Goal: Information Seeking & Learning: Learn about a topic

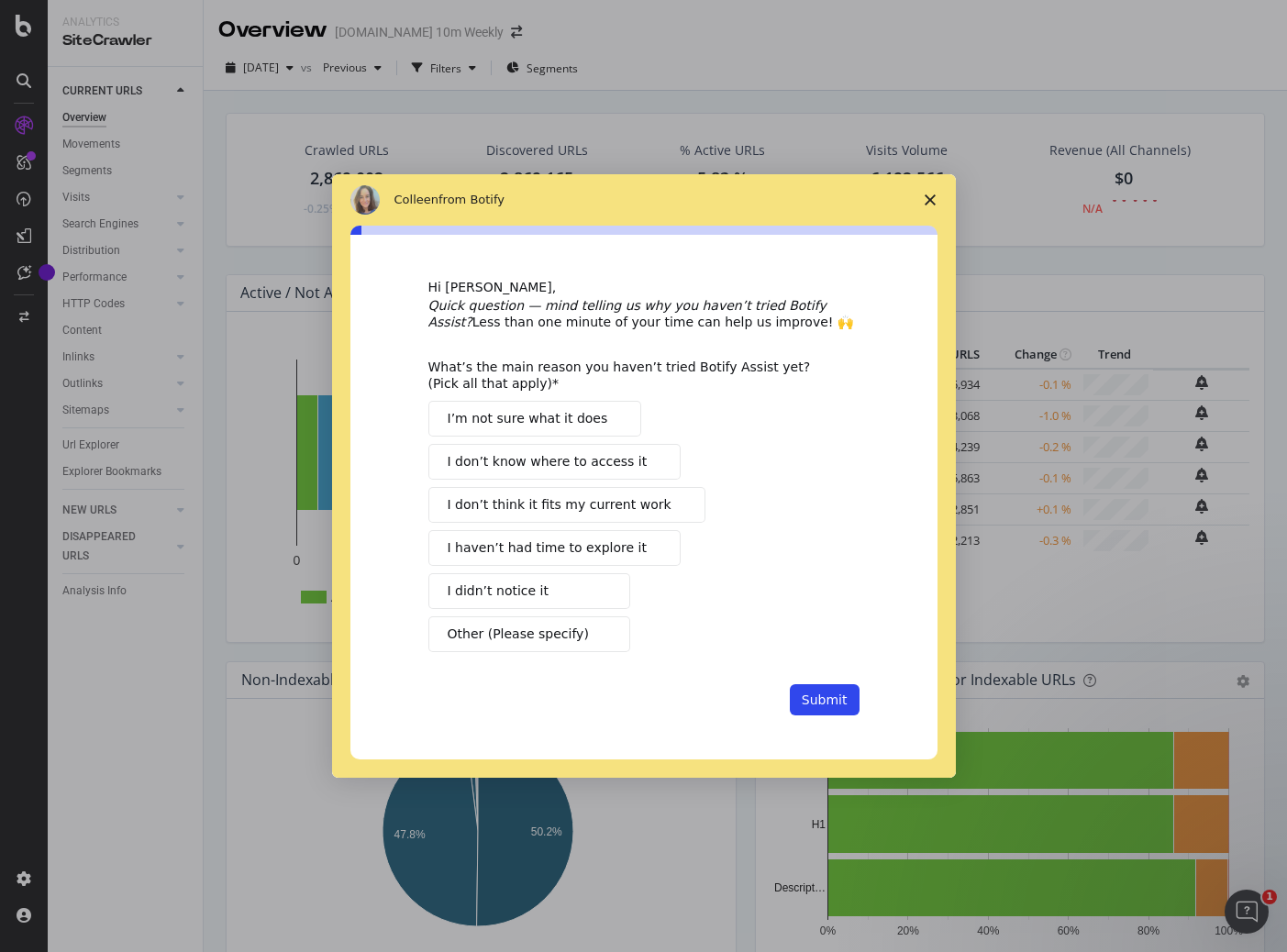
click at [932, 203] on polygon "Close survey" at bounding box center [930, 200] width 11 height 11
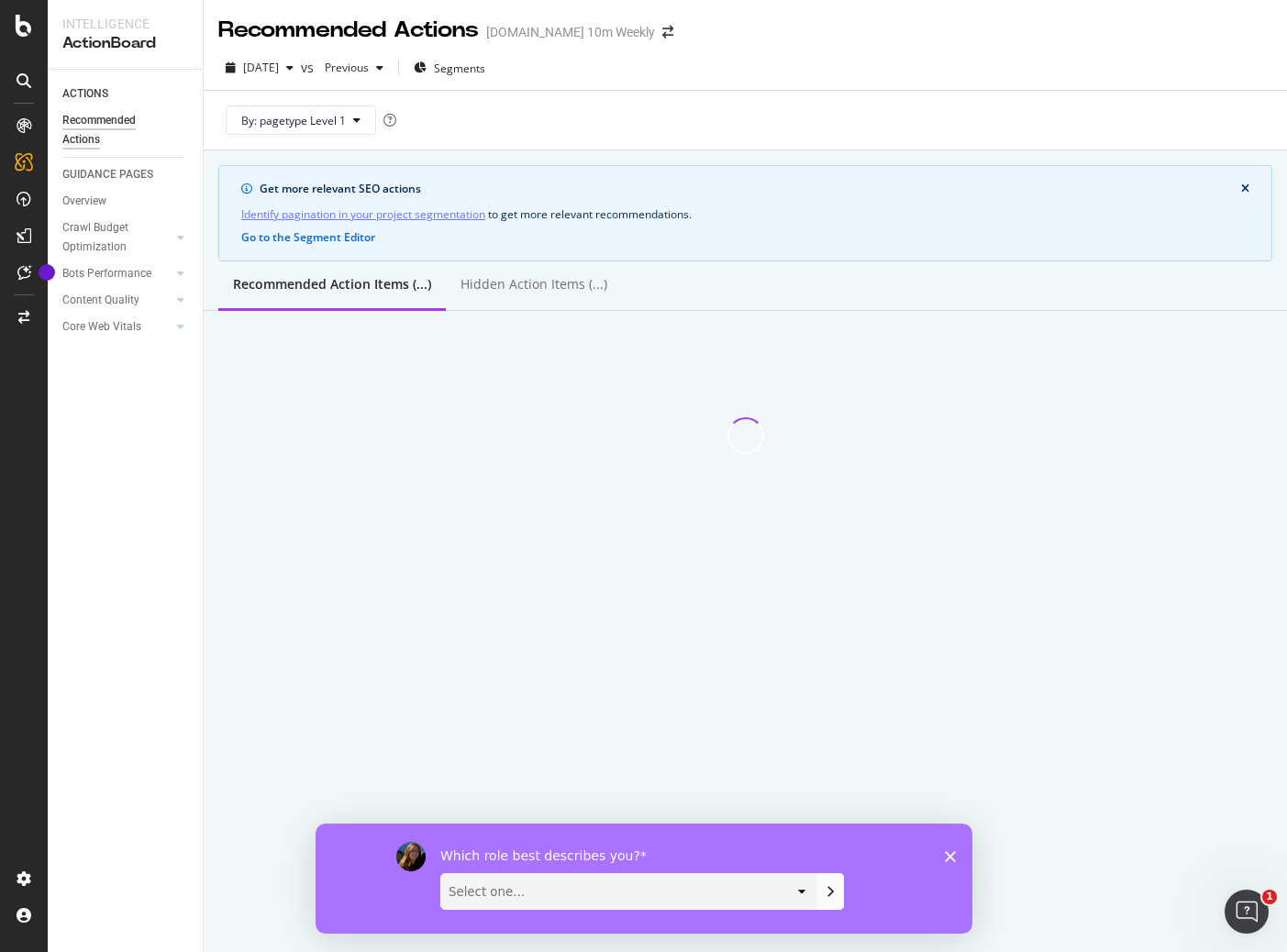
click at [947, 859] on icon "Close survey" at bounding box center [949, 856] width 11 height 11
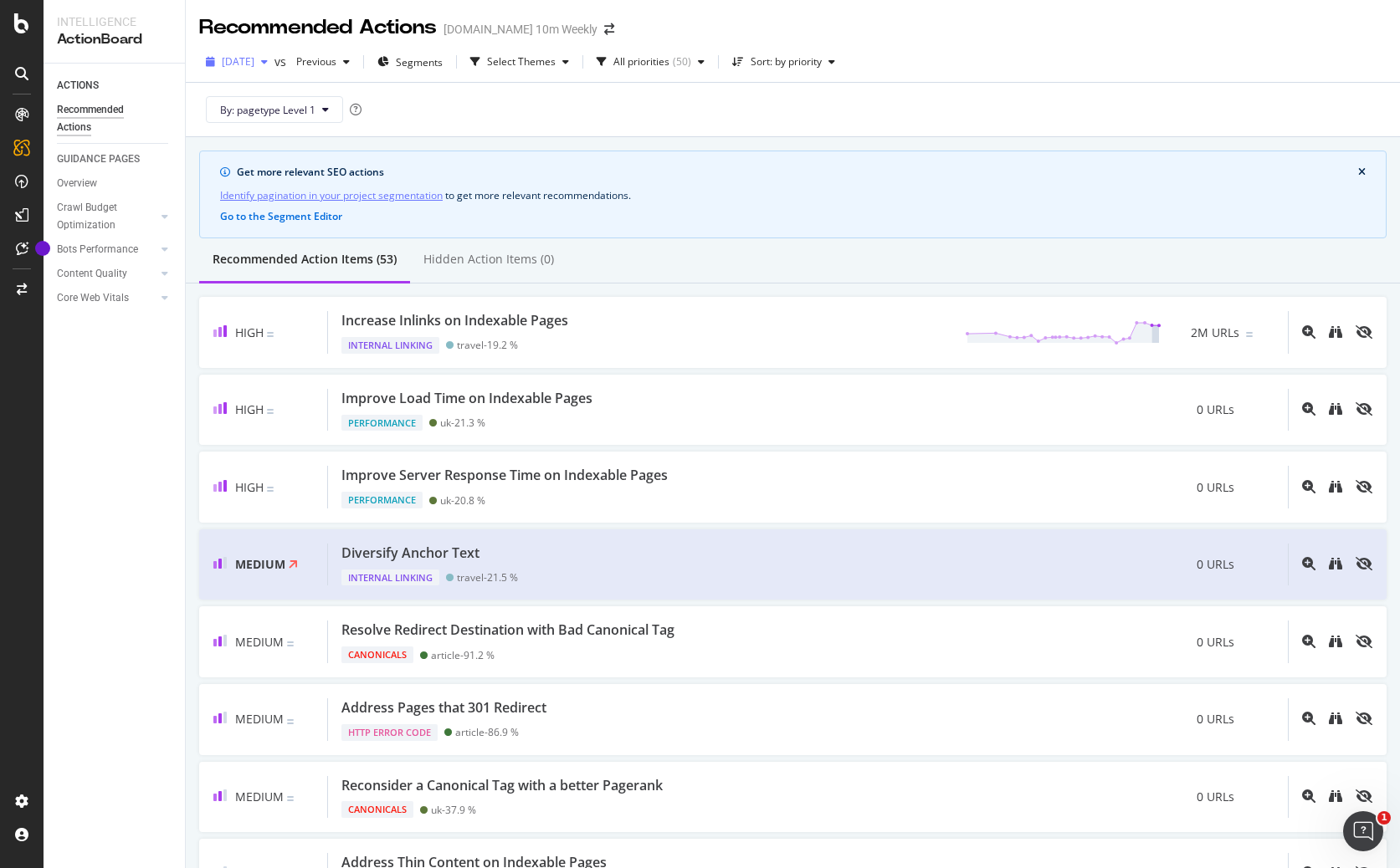
click at [254, 63] on span "[DATE]" at bounding box center [238, 62] width 33 height 14
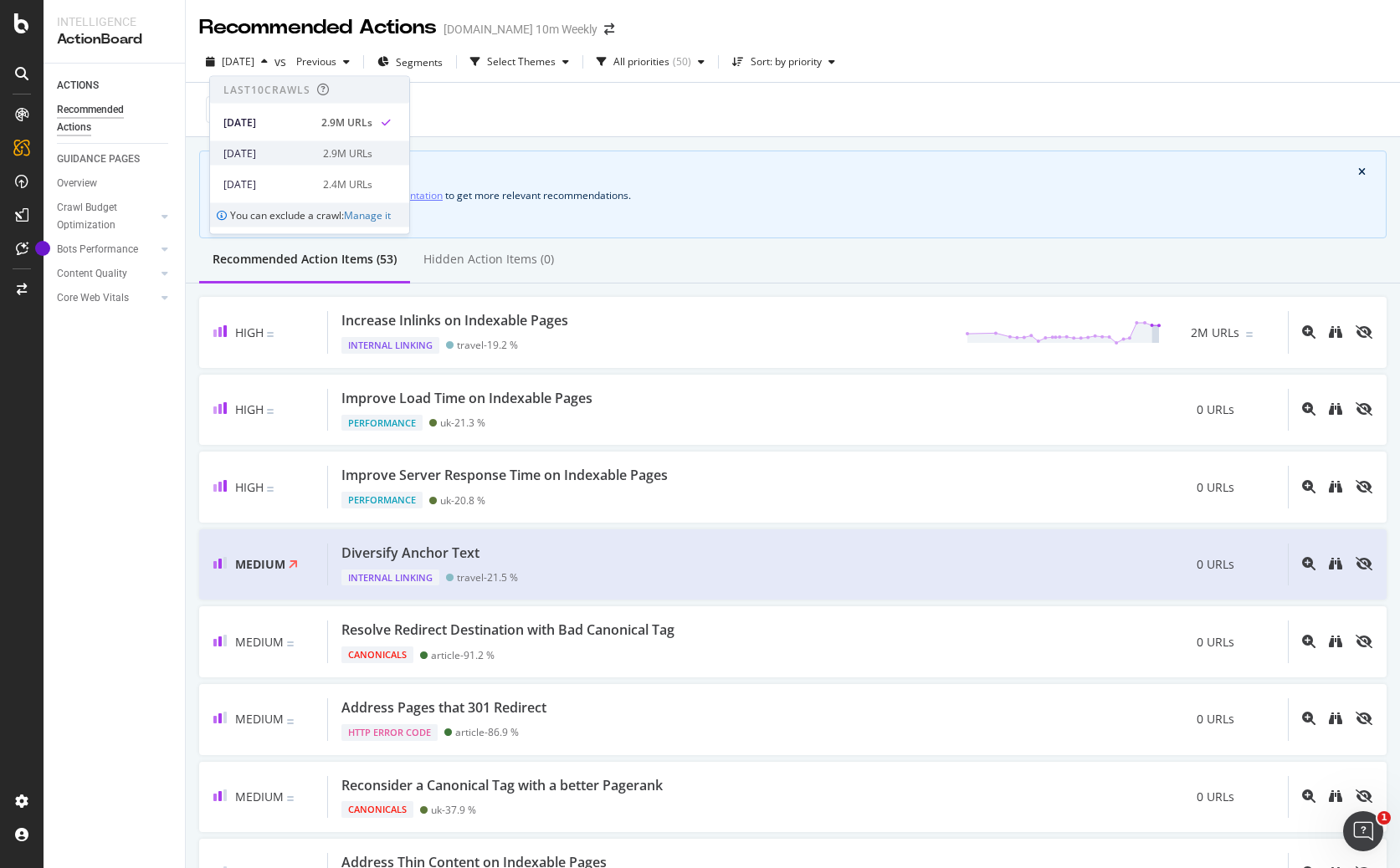
click at [286, 149] on div "[DATE]" at bounding box center [267, 153] width 89 height 15
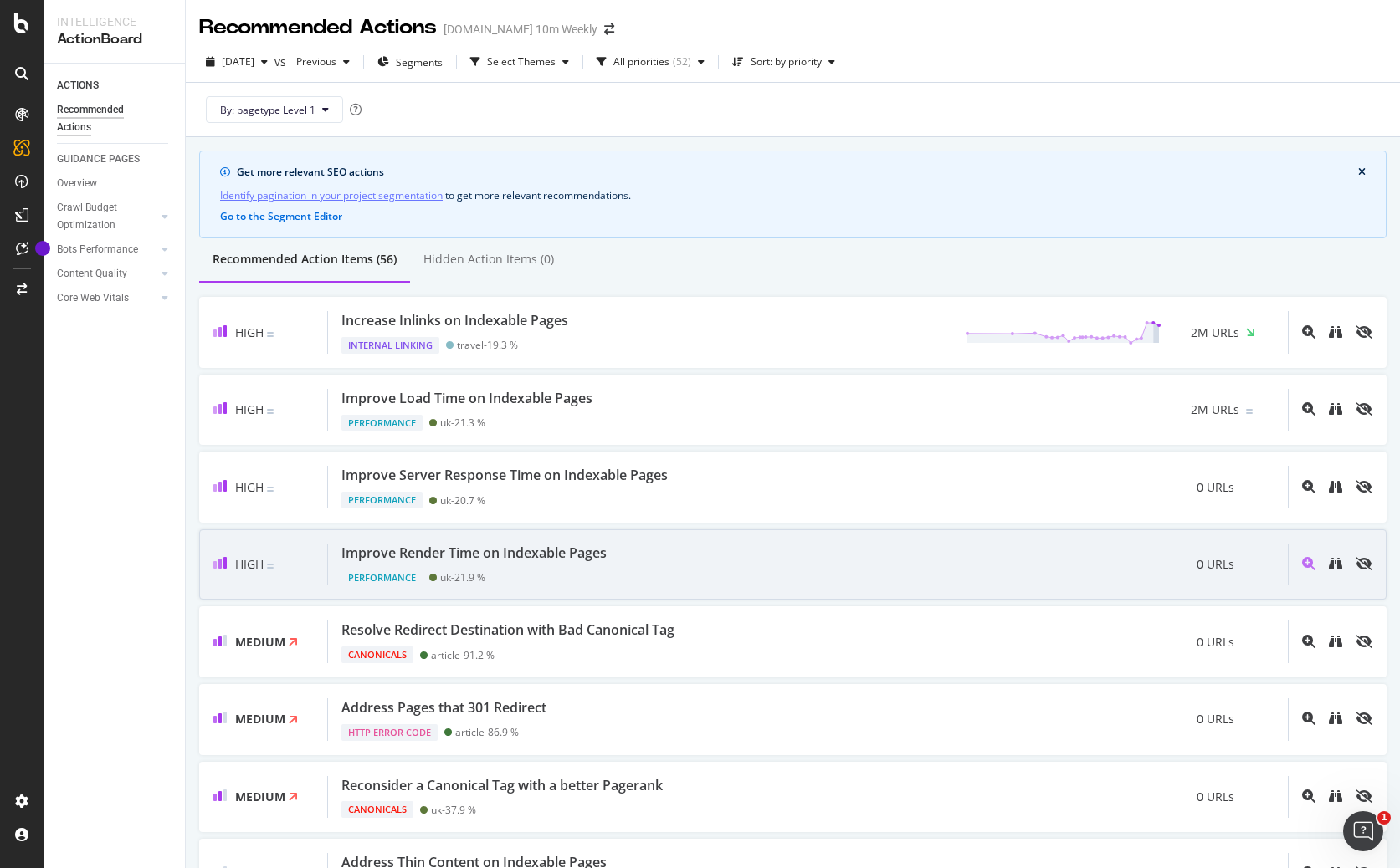
click at [741, 575] on div "Improve Render Time on Indexable Pages Performance uk - 21.9 % 0 URLs" at bounding box center [808, 564] width 960 height 43
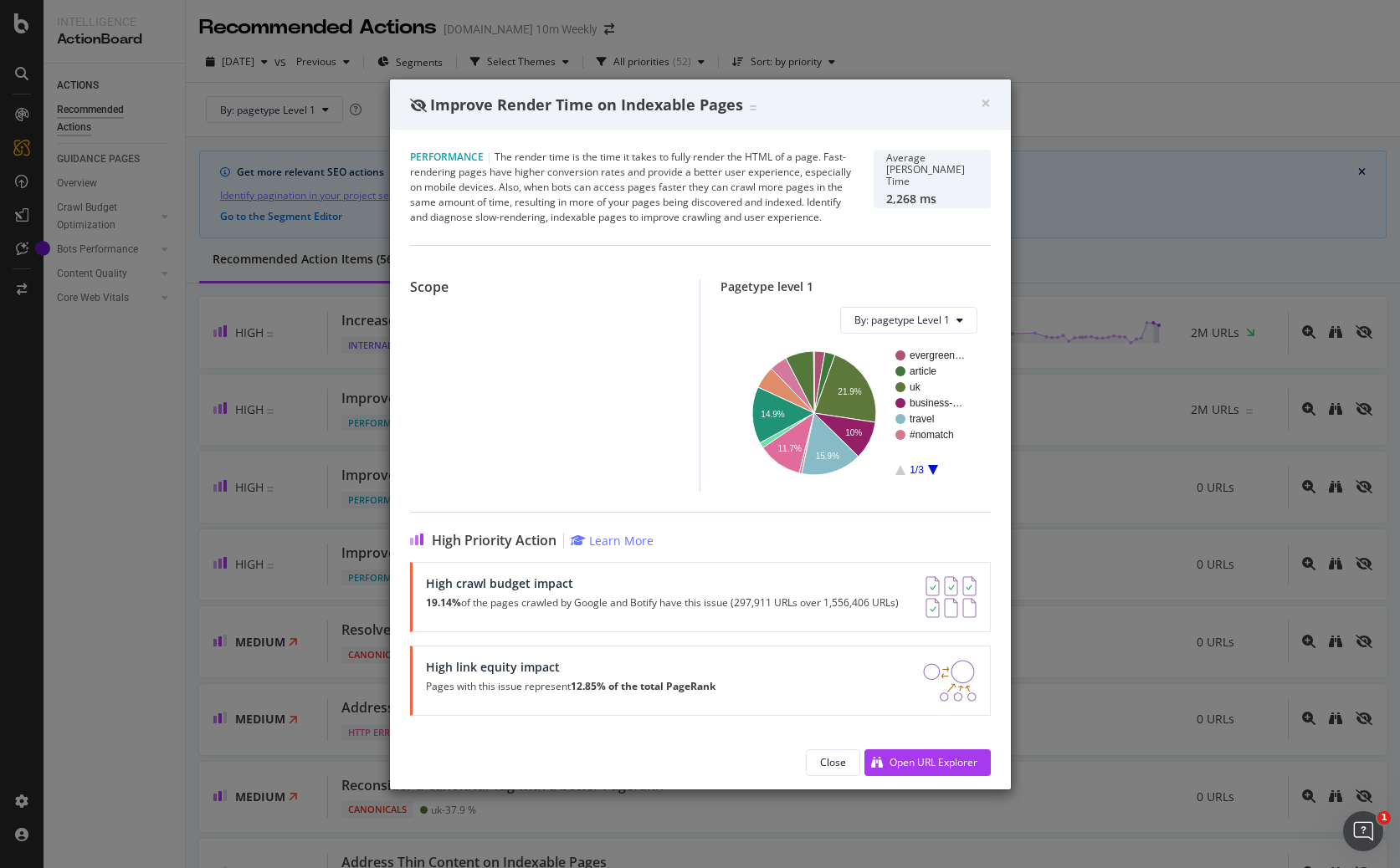
click at [491, 583] on div "High crawl budget impact" at bounding box center [662, 583] width 472 height 14
click at [488, 604] on p "19.14% of the pages crawled by Google and Botify have this issue (297,911 URLs …" at bounding box center [662, 602] width 472 height 11
click at [532, 604] on p "19.14% of the pages crawled by Google and Botify have this issue (297,911 URLs …" at bounding box center [662, 602] width 472 height 11
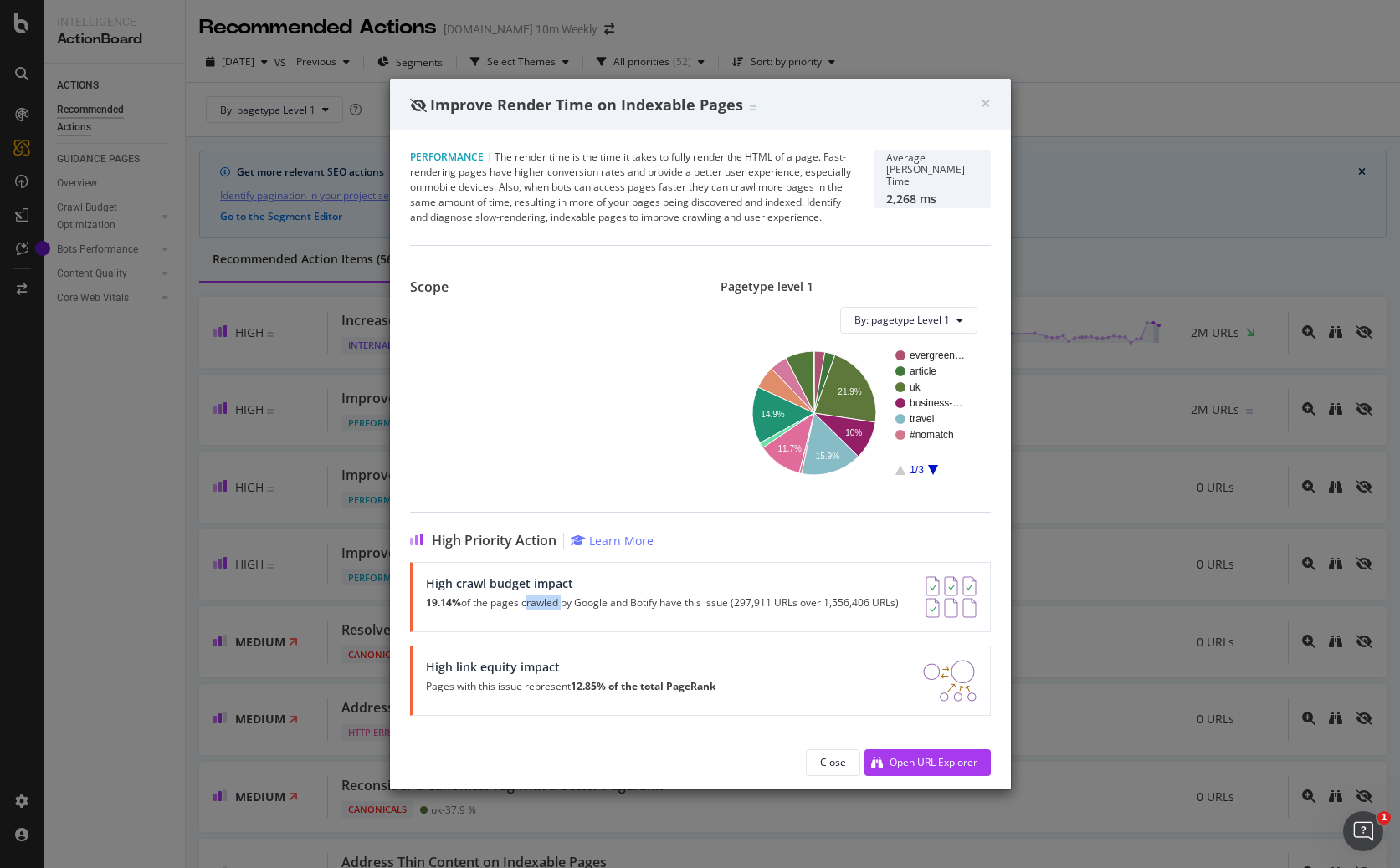
click at [532, 604] on p "19.14% of the pages crawled by Google and Botify have this issue (297,911 URLs …" at bounding box center [662, 602] width 472 height 11
click at [710, 607] on p "19.14% of the pages crawled by Google and Botify have this issue (297,911 URLs …" at bounding box center [662, 602] width 472 height 11
click at [752, 604] on p "19.14% of the pages crawled by Google and Botify have this issue (297,911 URLs …" at bounding box center [662, 602] width 472 height 11
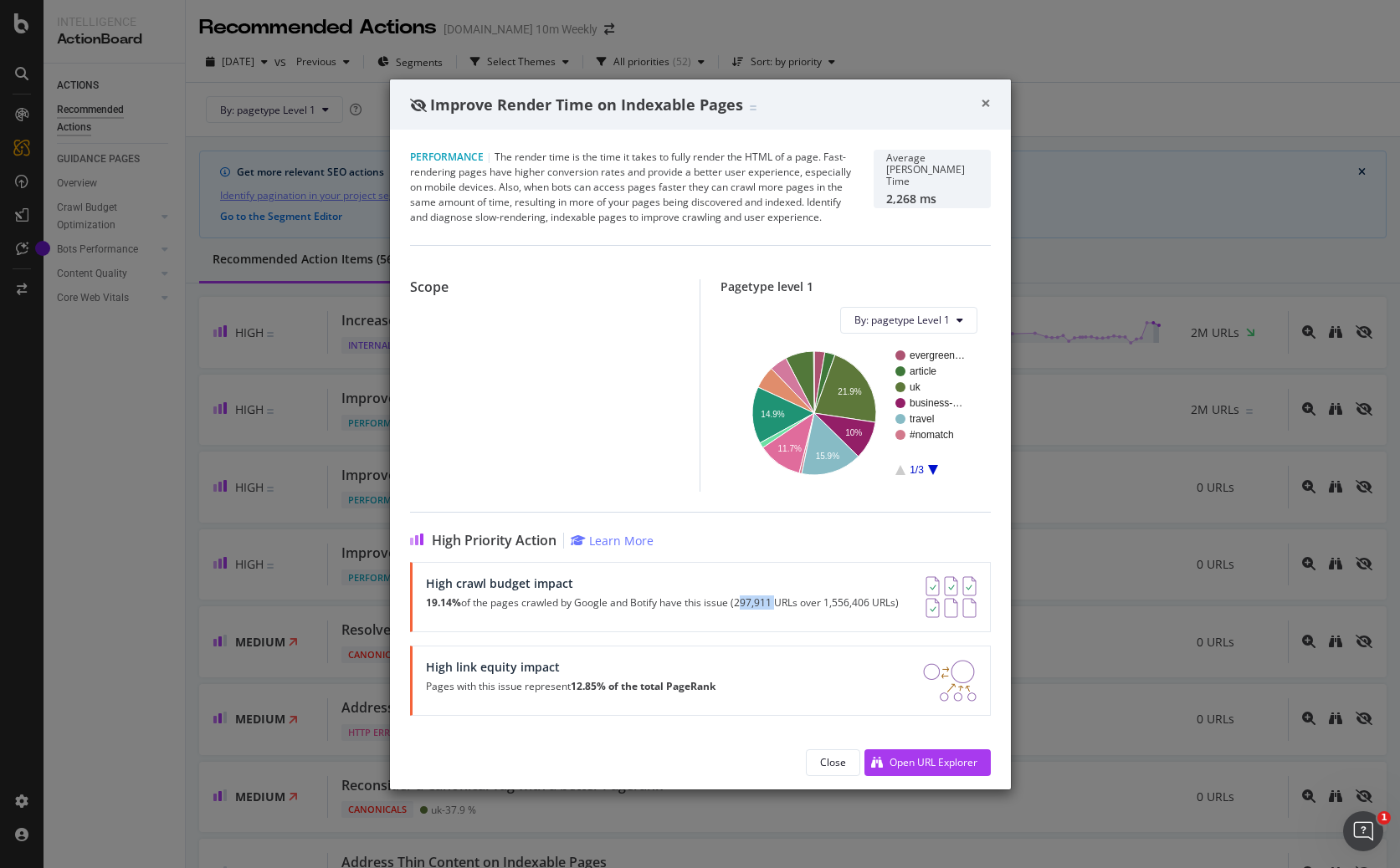
click at [985, 101] on span "×" at bounding box center [986, 102] width 10 height 23
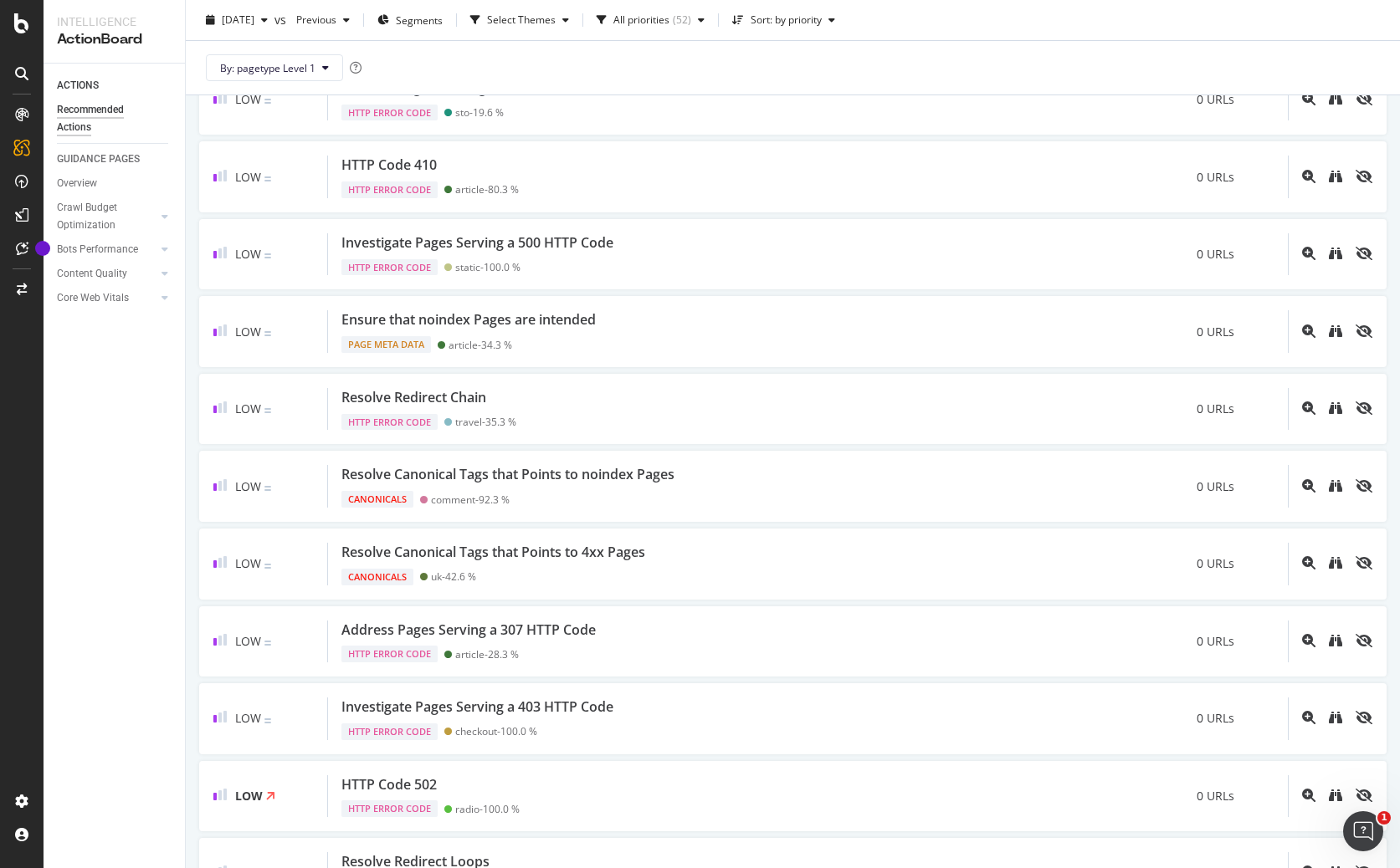
scroll to position [3829, 0]
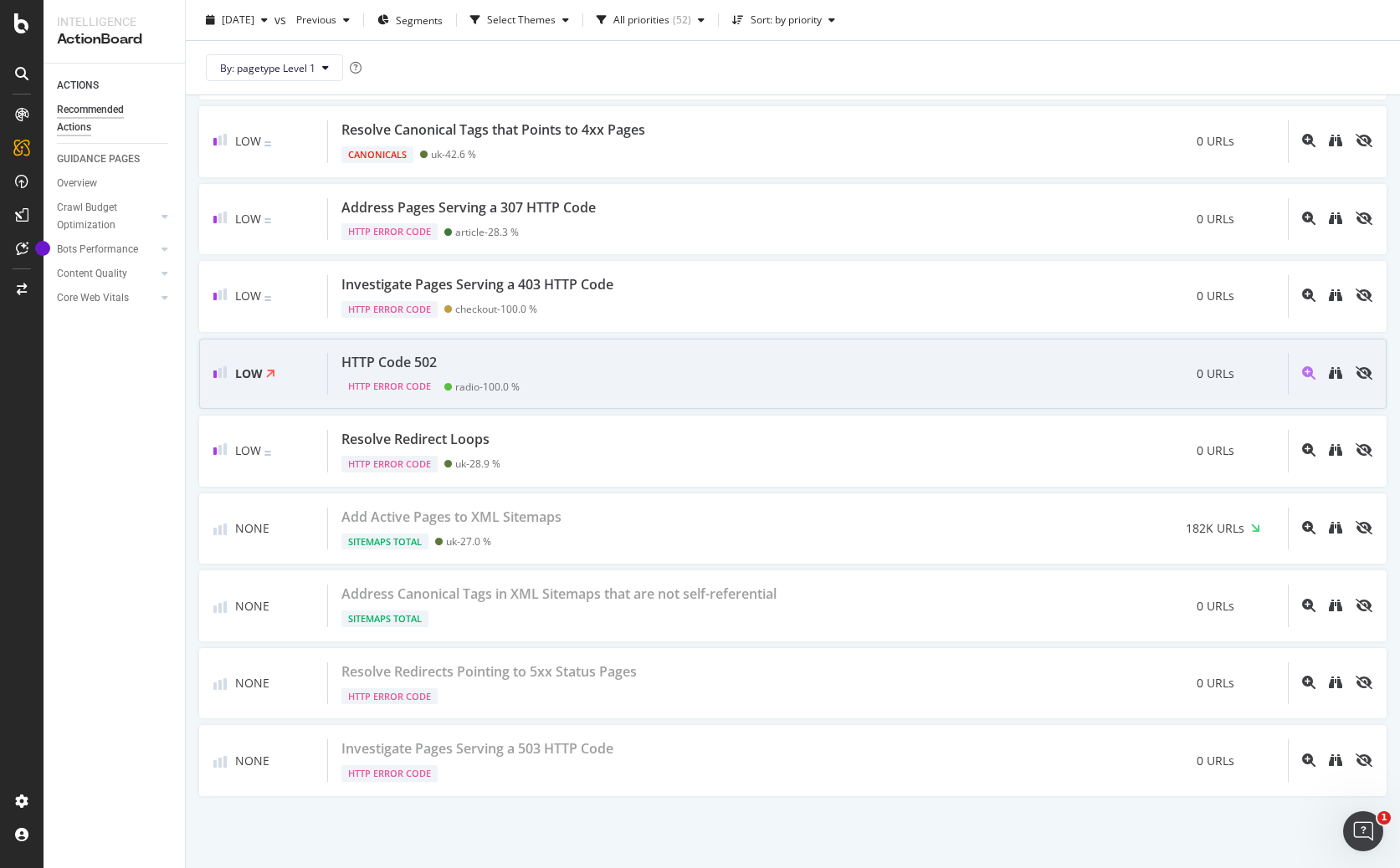
click at [627, 360] on div "HTTP Code 502 HTTP Error Code radio - 100.0 % 0 URLs" at bounding box center [808, 374] width 960 height 43
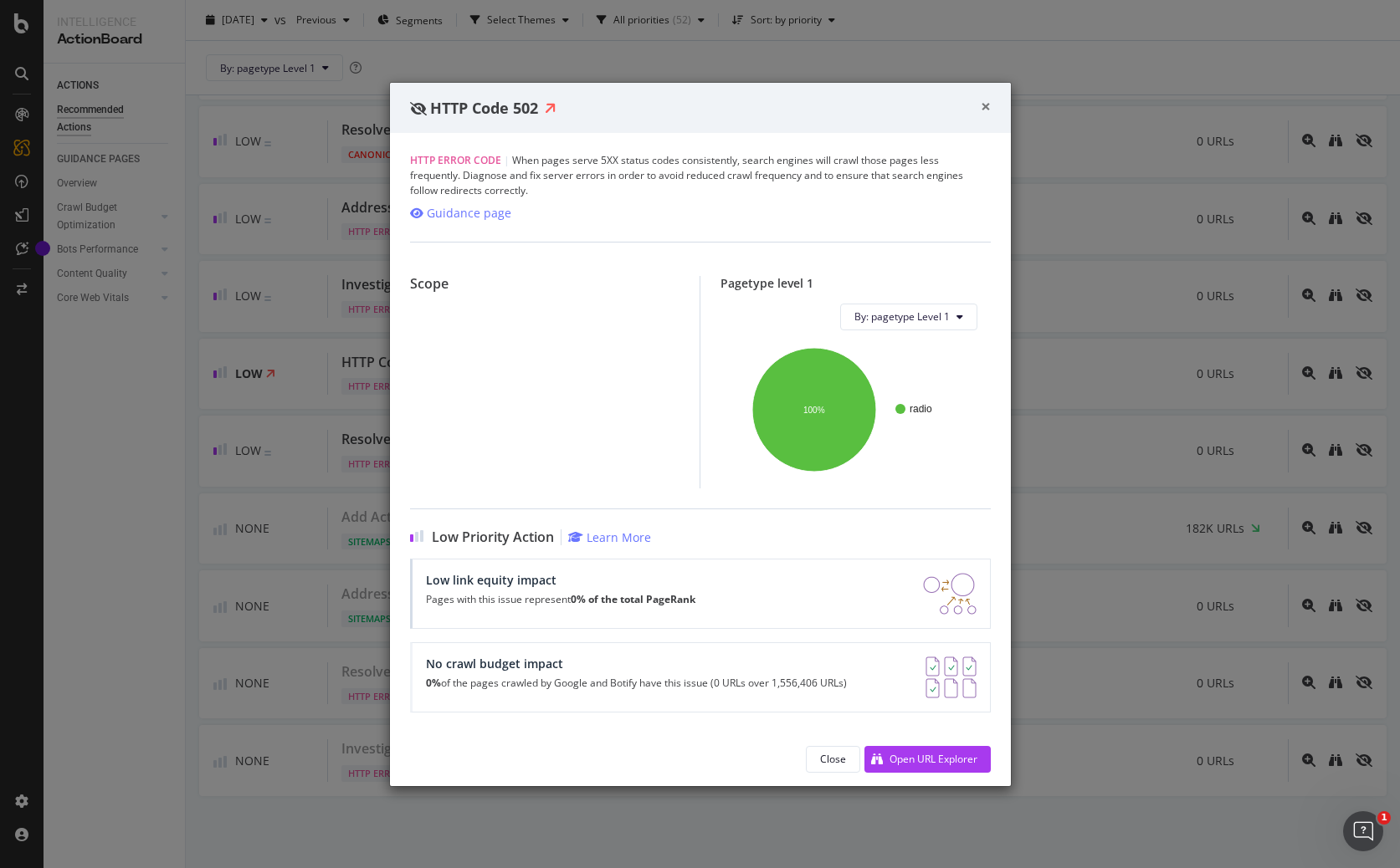
click at [987, 103] on span "×" at bounding box center [986, 106] width 10 height 23
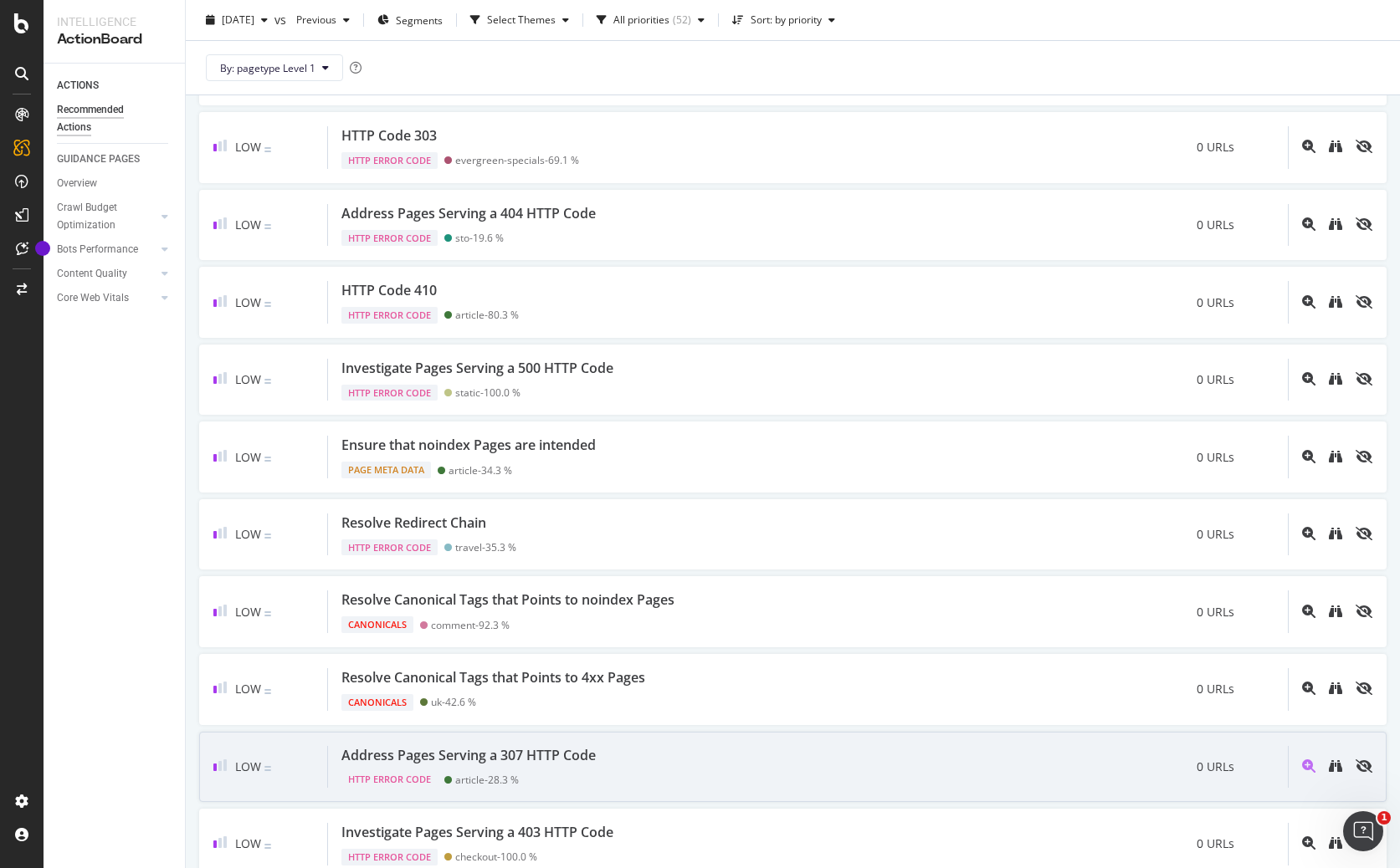
scroll to position [3829, 0]
